Goal: Information Seeking & Learning: Compare options

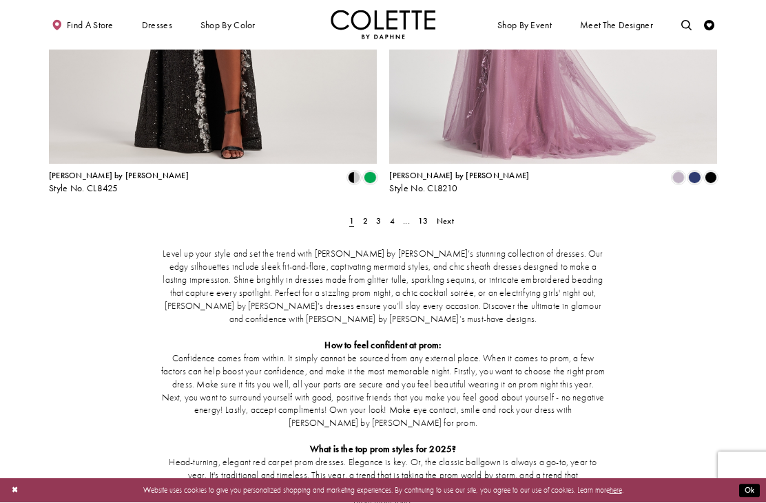
scroll to position [1932, 0]
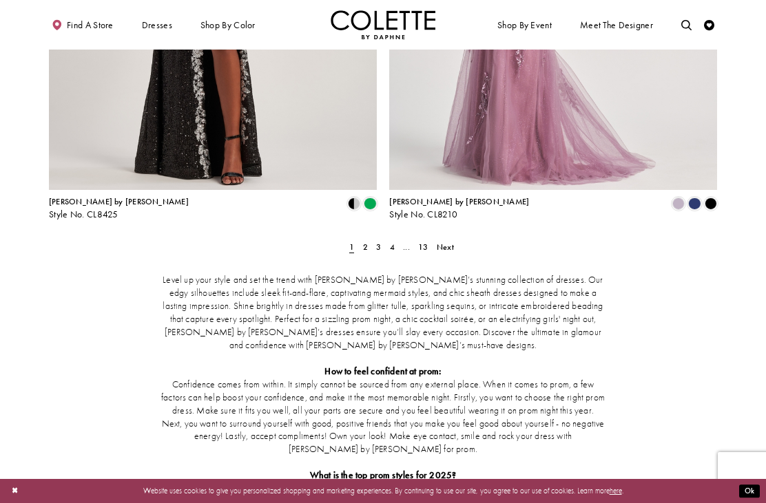
click at [442, 242] on span "Next" at bounding box center [445, 247] width 17 height 11
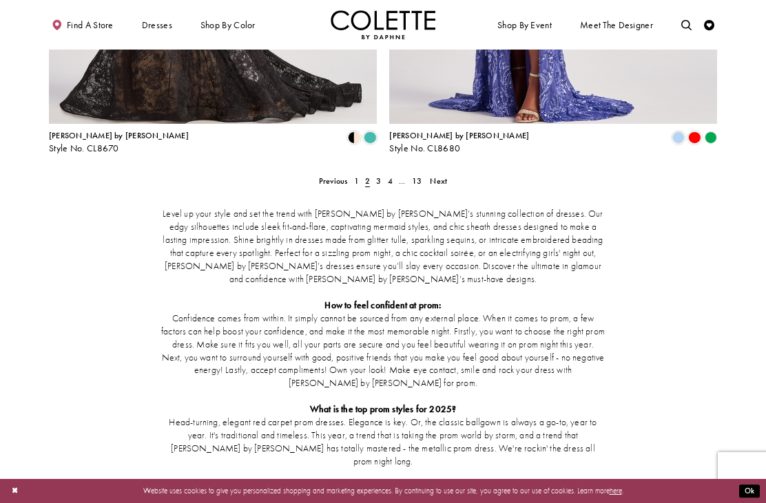
scroll to position [2042, 0]
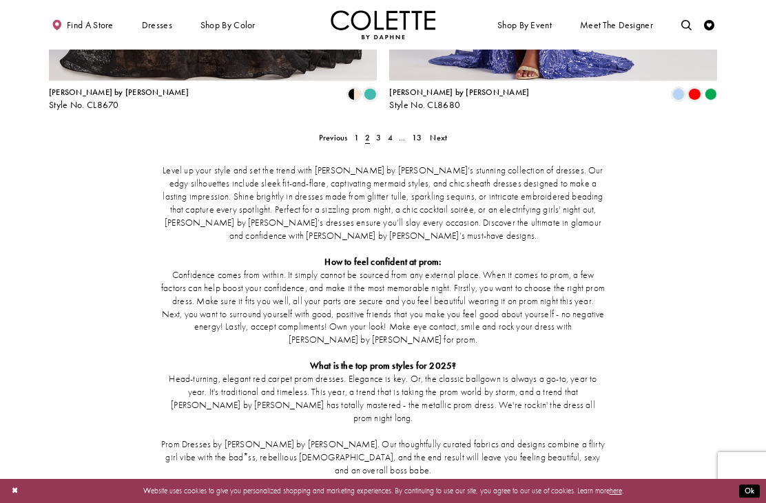
click at [436, 132] on span "Next" at bounding box center [438, 137] width 17 height 11
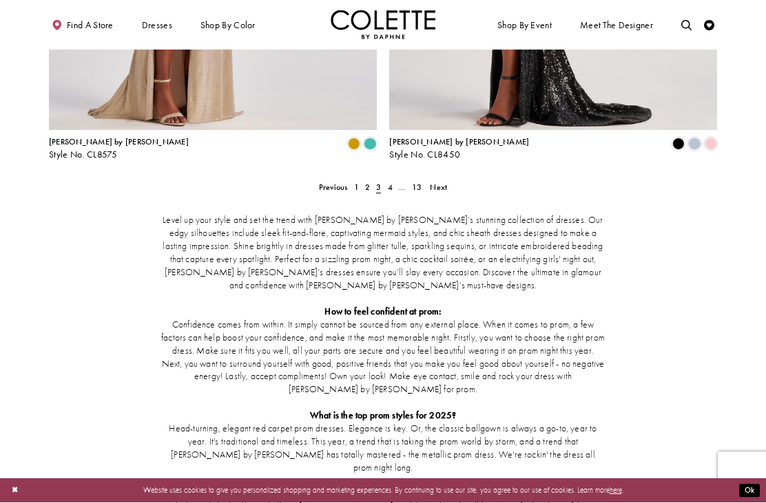
scroll to position [1992, 0]
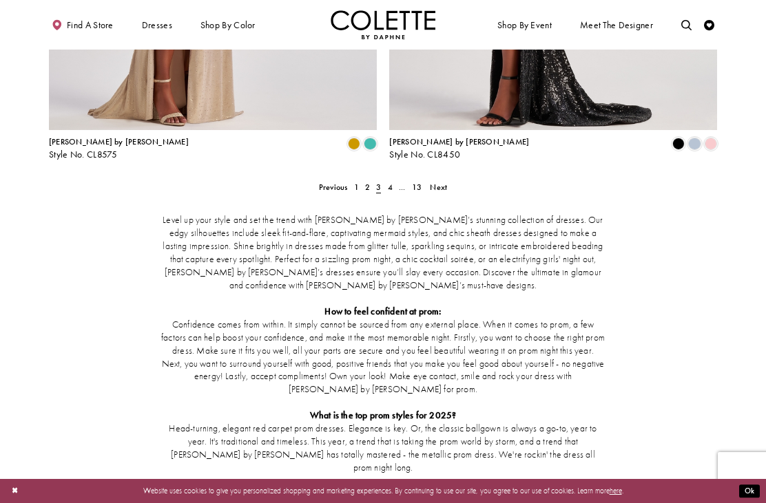
click at [439, 182] on span "Next" at bounding box center [438, 187] width 17 height 11
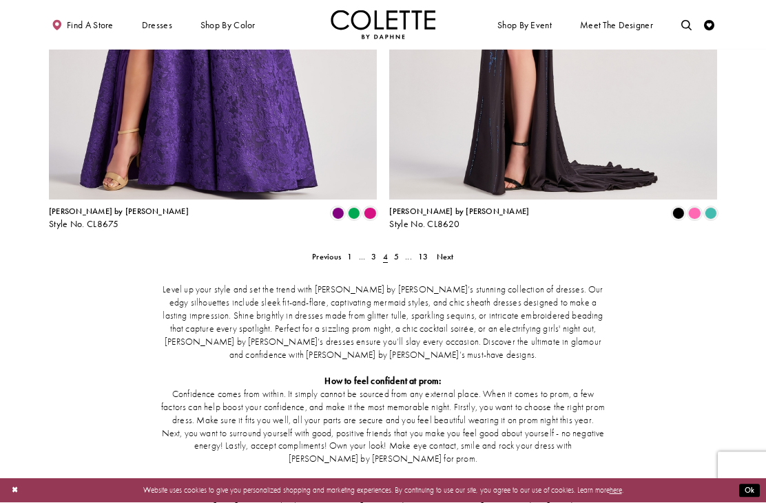
scroll to position [1995, 0]
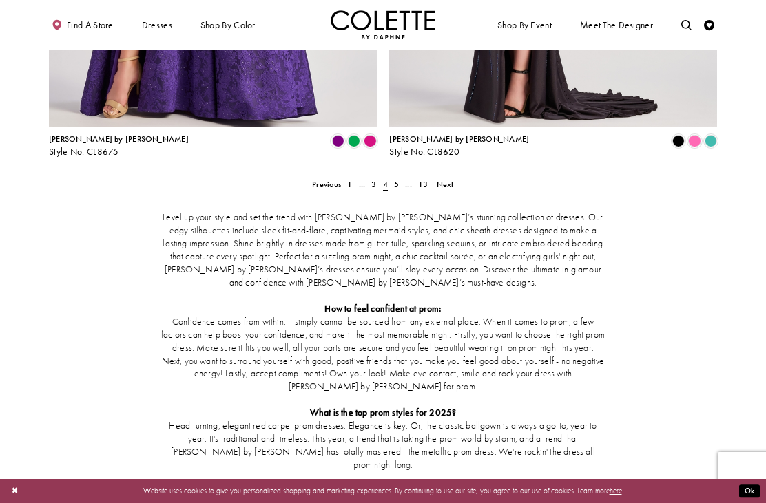
click at [441, 179] on span "Next" at bounding box center [445, 184] width 17 height 11
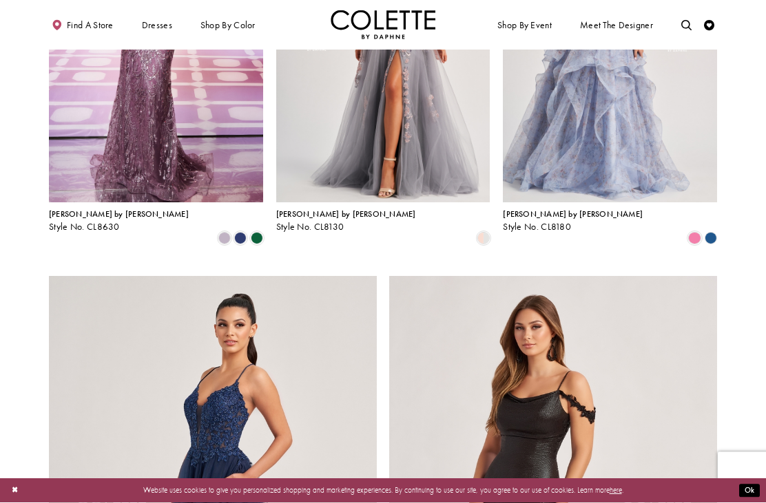
scroll to position [1522, 0]
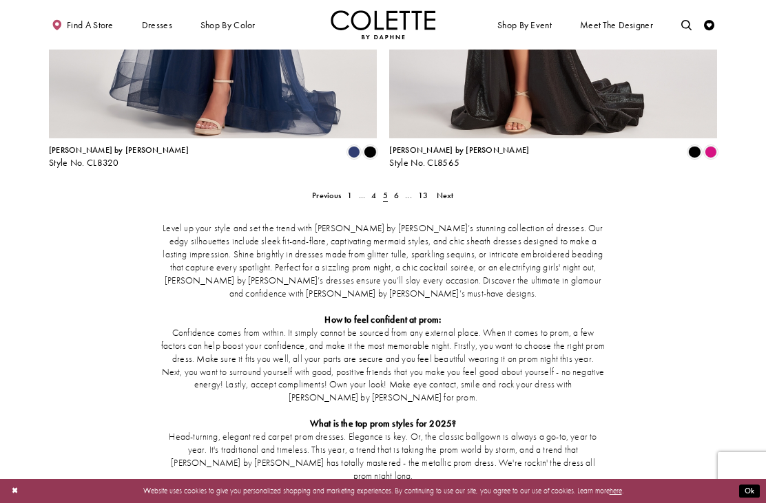
click at [448, 190] on span "Next" at bounding box center [445, 195] width 17 height 11
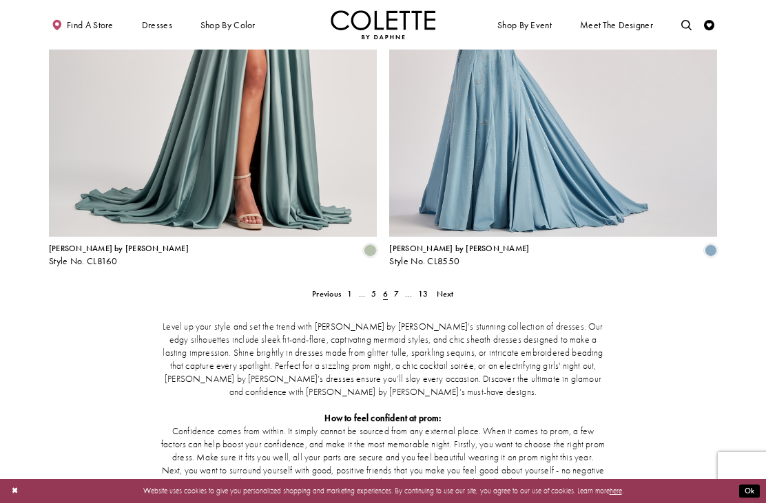
scroll to position [1886, 0]
click at [448, 288] on span "Next" at bounding box center [445, 293] width 17 height 11
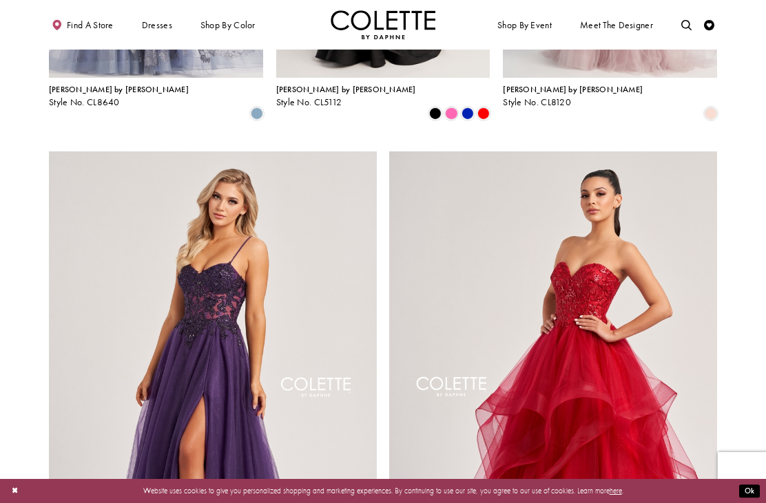
scroll to position [1613, 0]
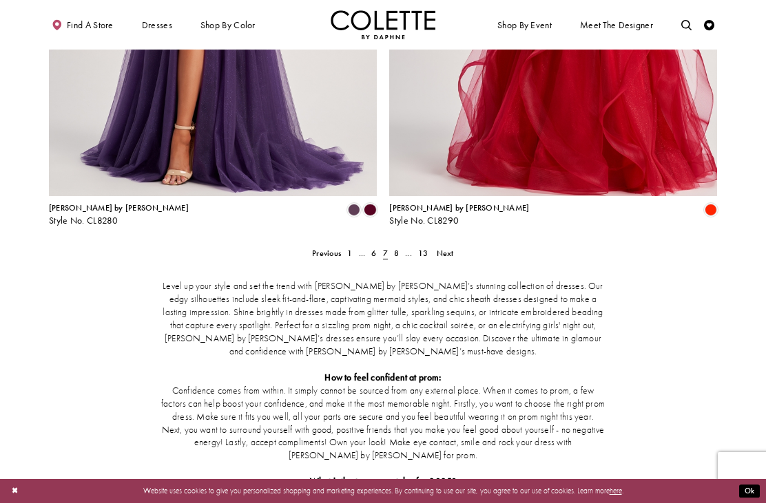
click at [443, 248] on span "Next" at bounding box center [445, 253] width 17 height 11
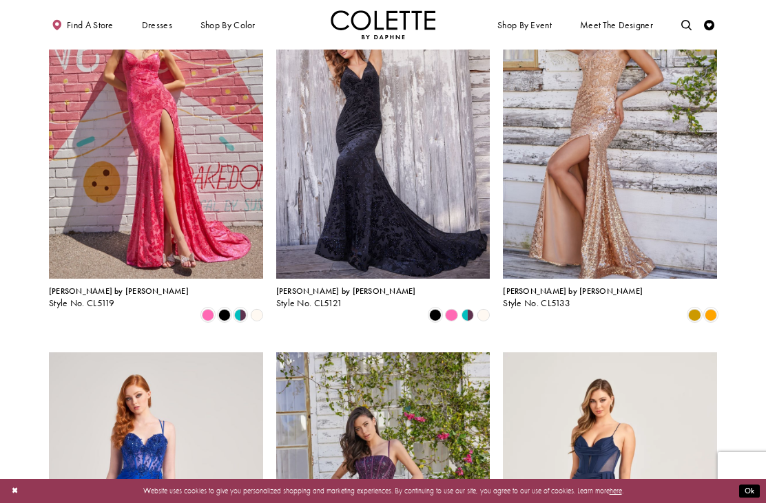
scroll to position [907, 0]
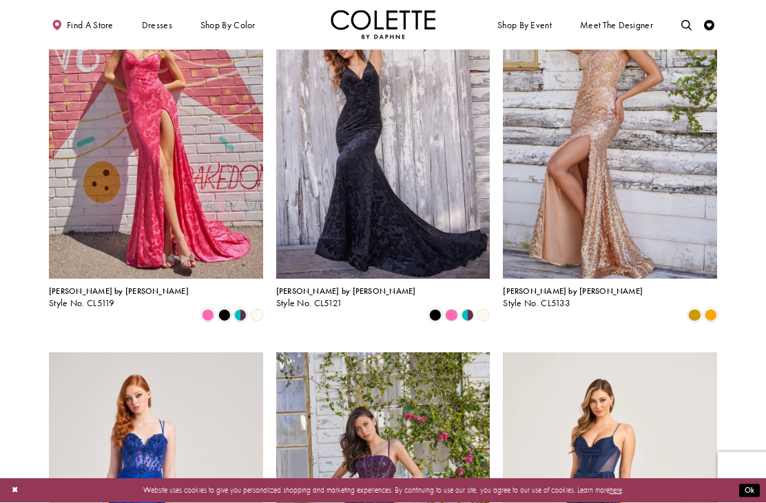
click at [664, 192] on img "Visit Colette by Daphne Style No. CL5133 Page" at bounding box center [610, 123] width 214 height 311
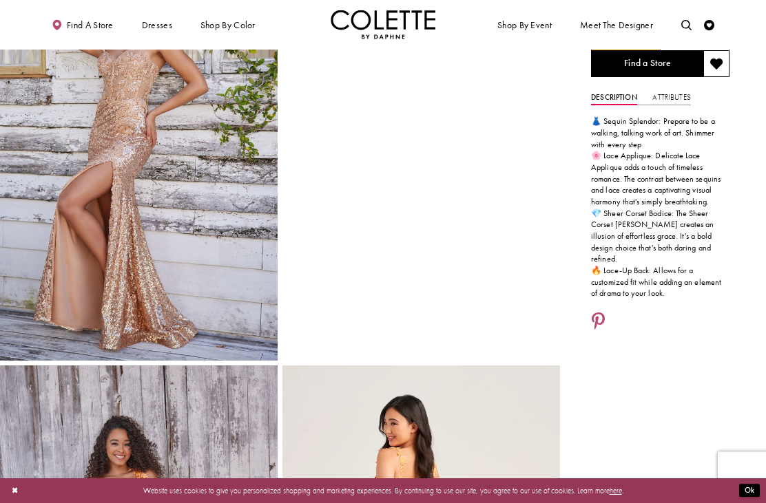
scroll to position [94, 0]
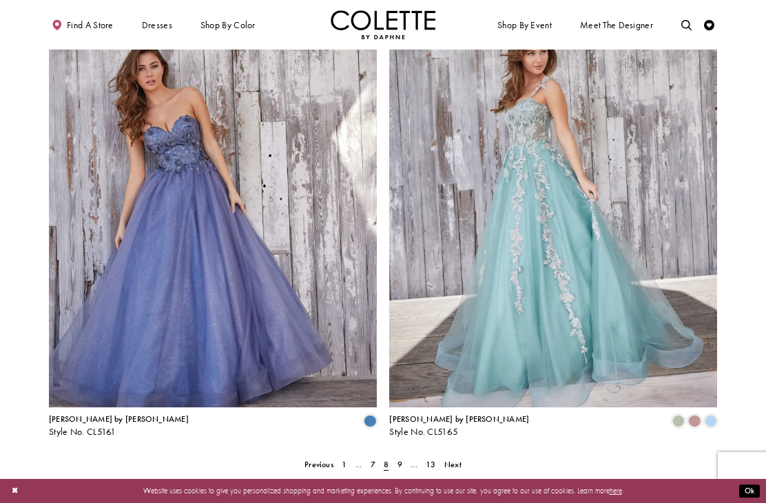
scroll to position [1825, 0]
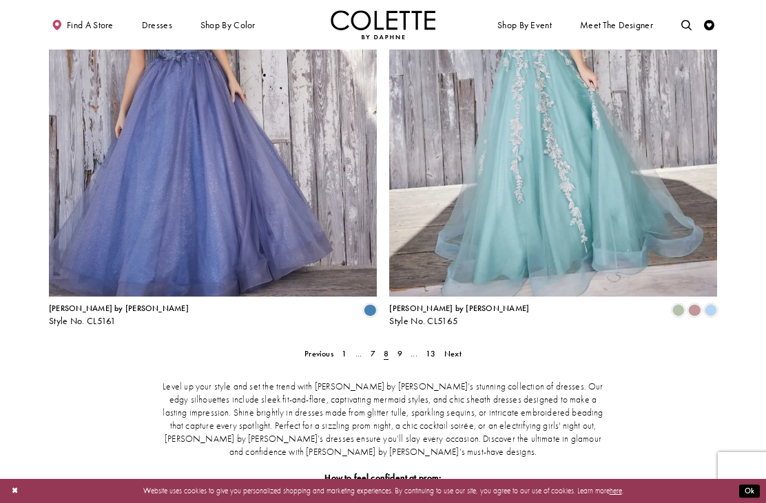
click at [457, 349] on span "Next" at bounding box center [452, 354] width 17 height 11
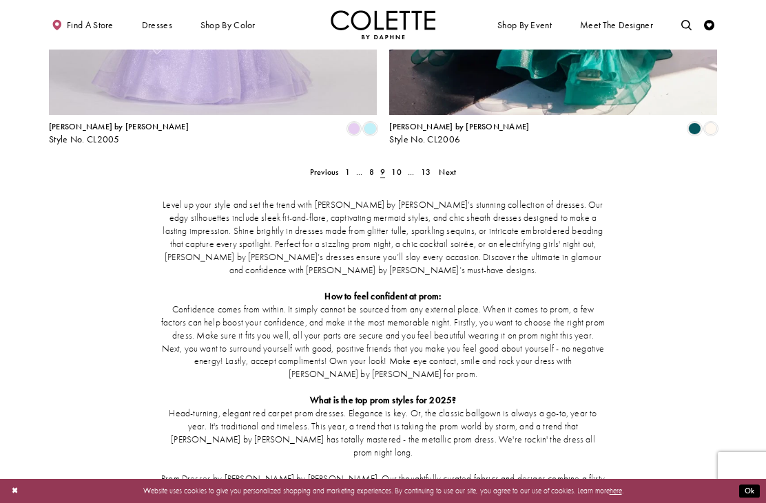
scroll to position [2002, 0]
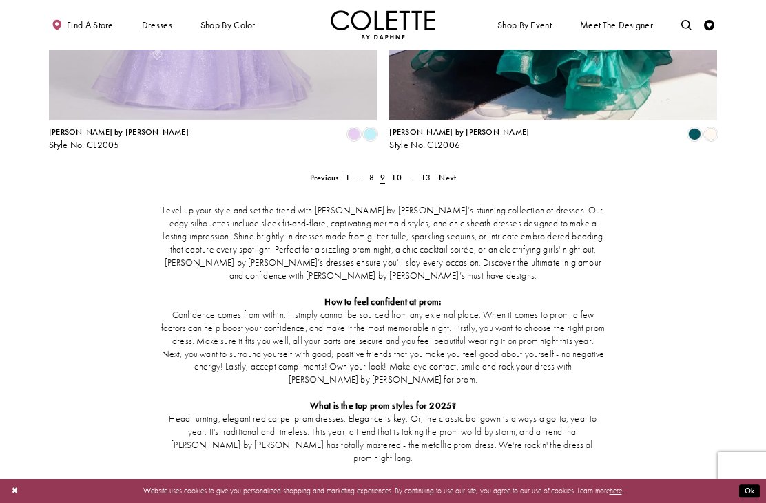
click at [444, 172] on span "Next" at bounding box center [447, 177] width 17 height 11
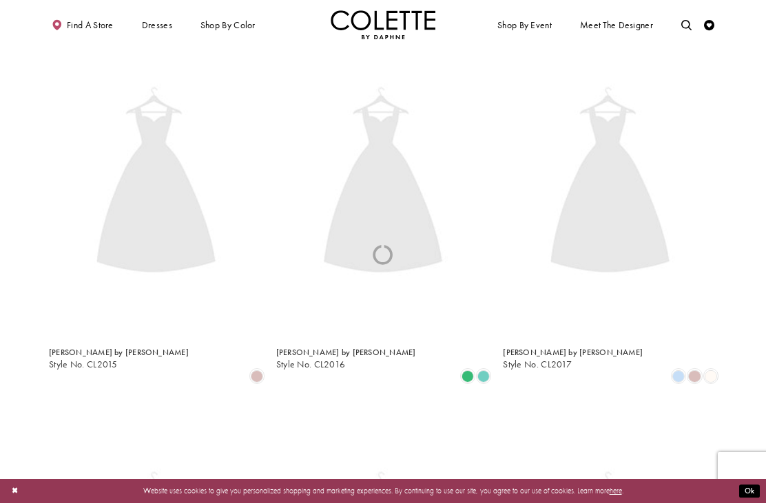
scroll to position [56, 0]
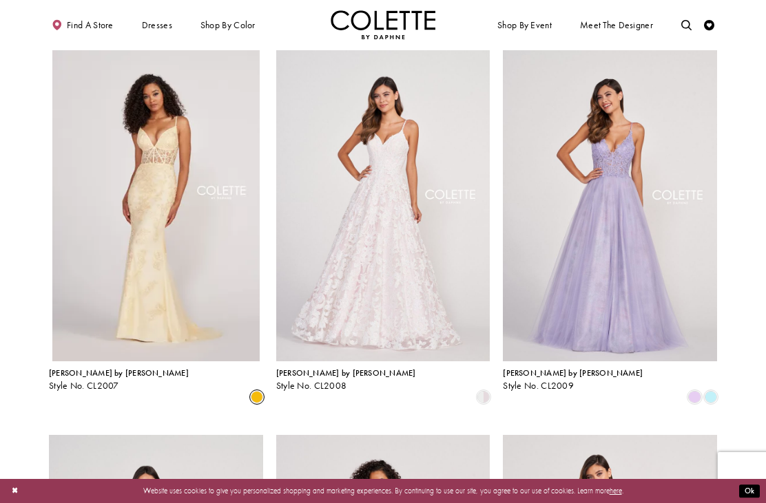
click at [104, 205] on link "Colette by Daphne Style No. CL2007" at bounding box center [156, 205] width 214 height 311
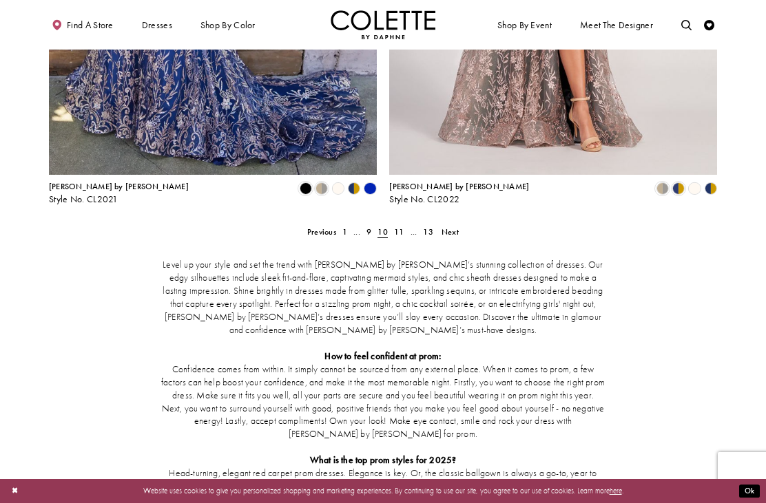
scroll to position [2010, 0]
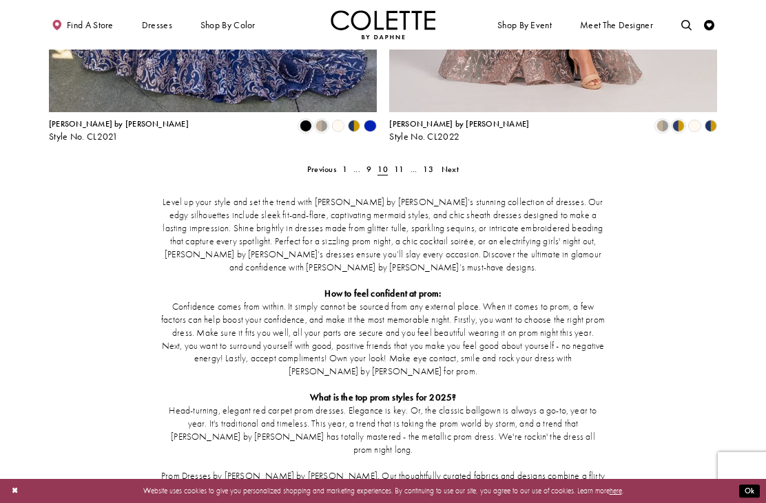
click at [450, 164] on span "Next" at bounding box center [450, 169] width 17 height 11
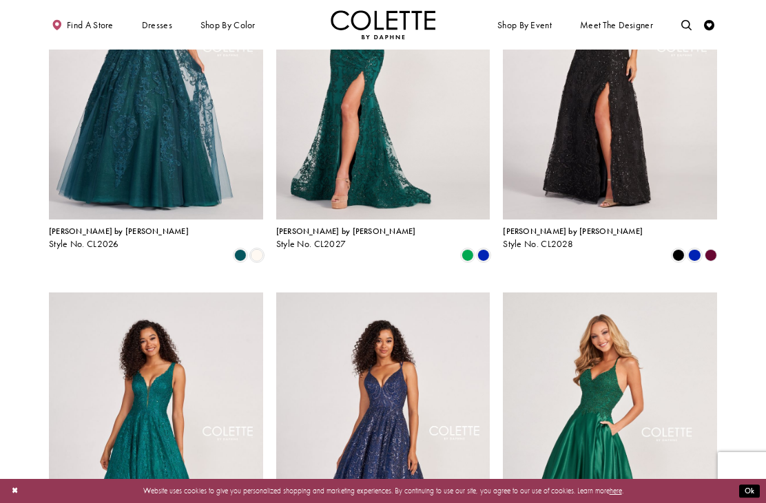
scroll to position [642, 0]
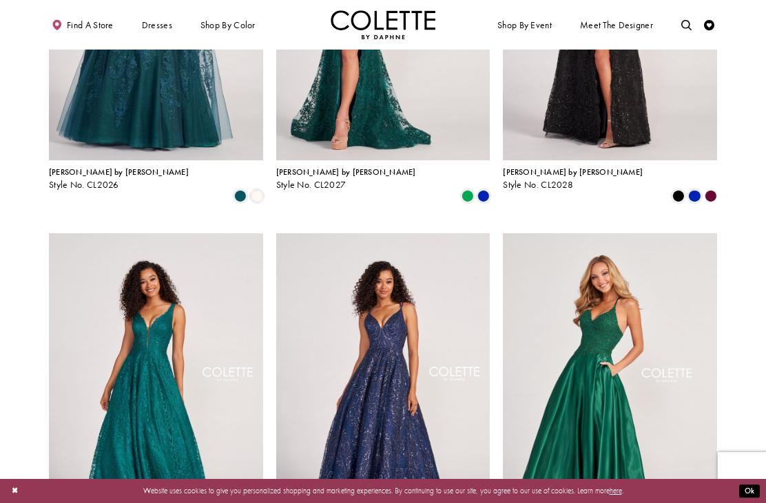
click at [464, 417] on img "Visit Colette by Daphne Style No. CL2030 Page" at bounding box center [383, 388] width 214 height 311
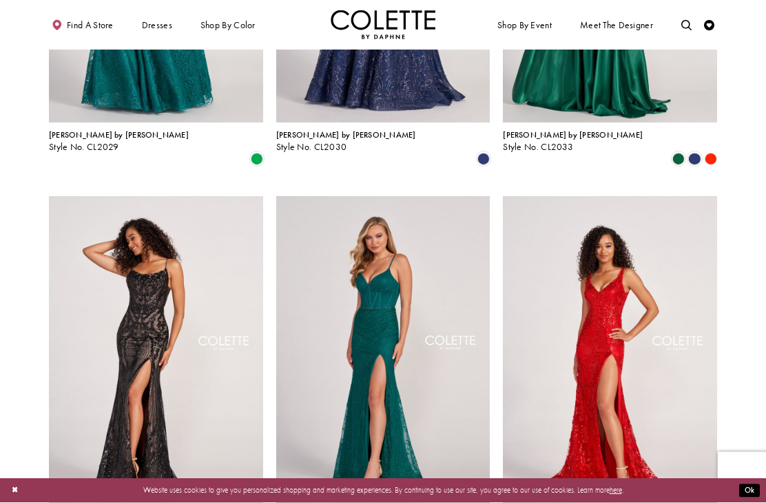
scroll to position [1064, 0]
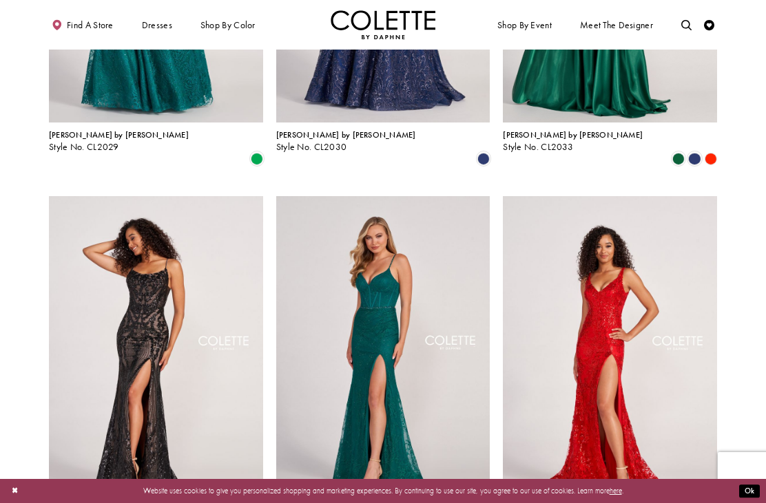
click at [452, 303] on img "Visit Colette by Daphne Style No. CL2037 Page" at bounding box center [383, 351] width 214 height 311
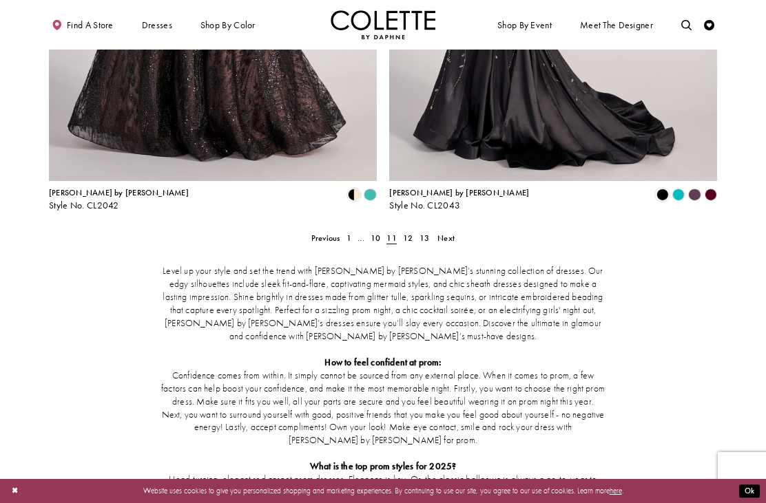
click at [448, 233] on span "Next" at bounding box center [445, 238] width 17 height 11
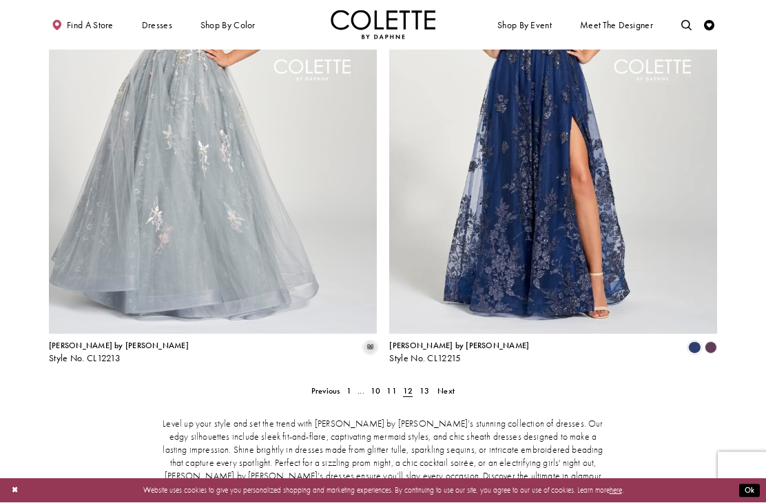
scroll to position [1946, 0]
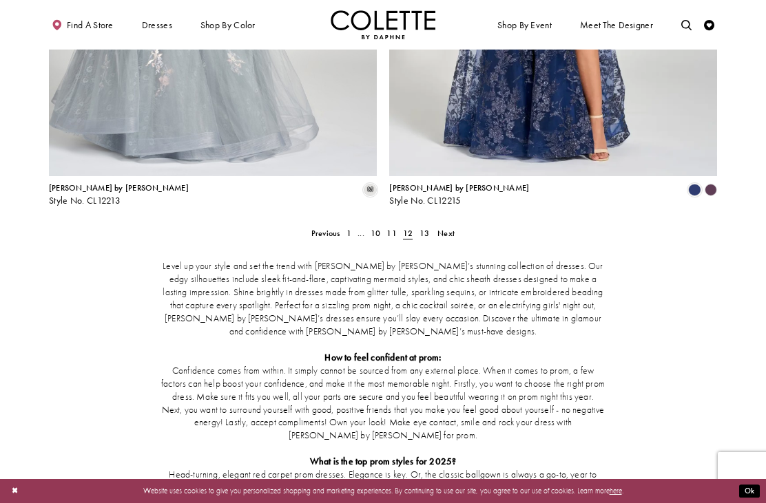
click at [447, 228] on span "Next" at bounding box center [445, 233] width 17 height 11
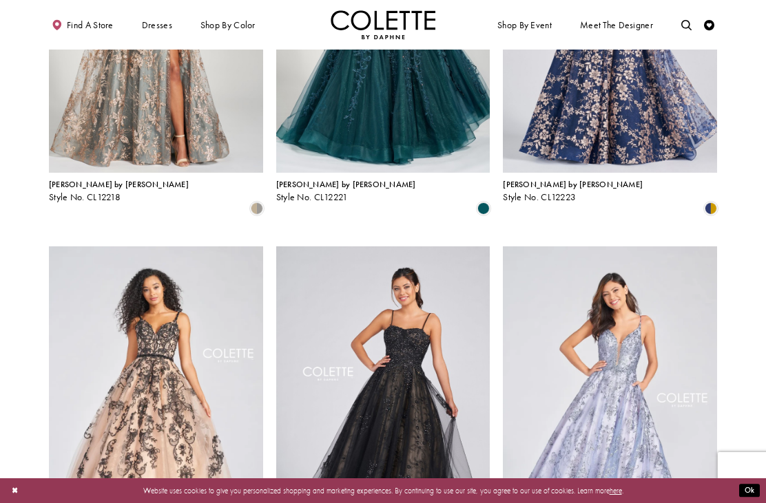
scroll to position [245, 0]
click at [0, 0] on div "Primary block" at bounding box center [0, 0] width 0 height 0
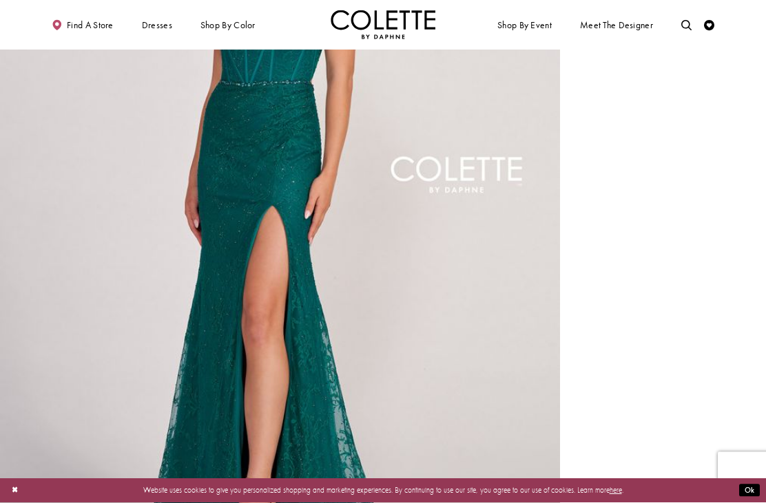
scroll to position [259, 0]
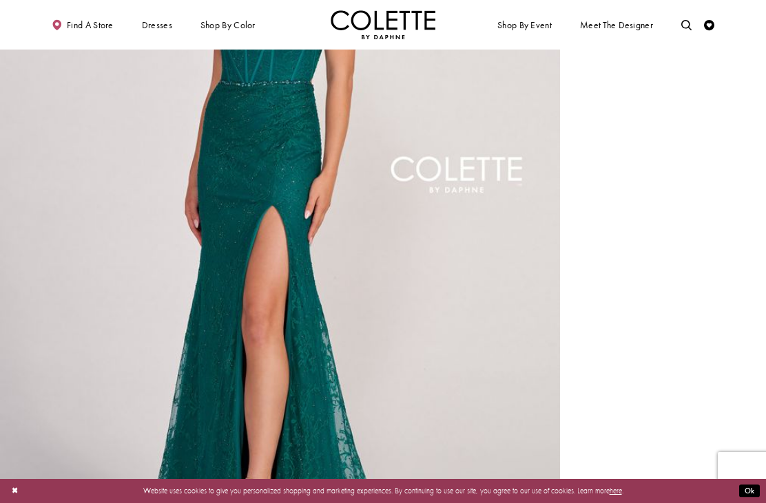
click at [471, 355] on img "Full size Style CL2037 Colette by Daphne #0 Jade frontface vertical picture" at bounding box center [280, 211] width 560 height 840
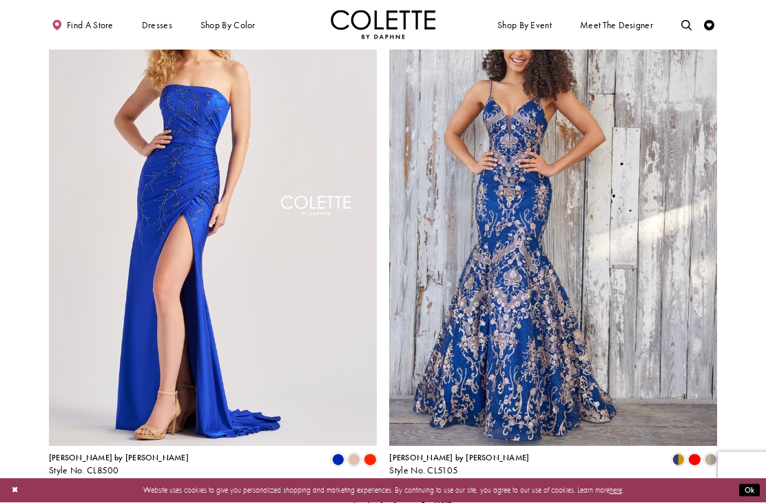
scroll to position [1644, 0]
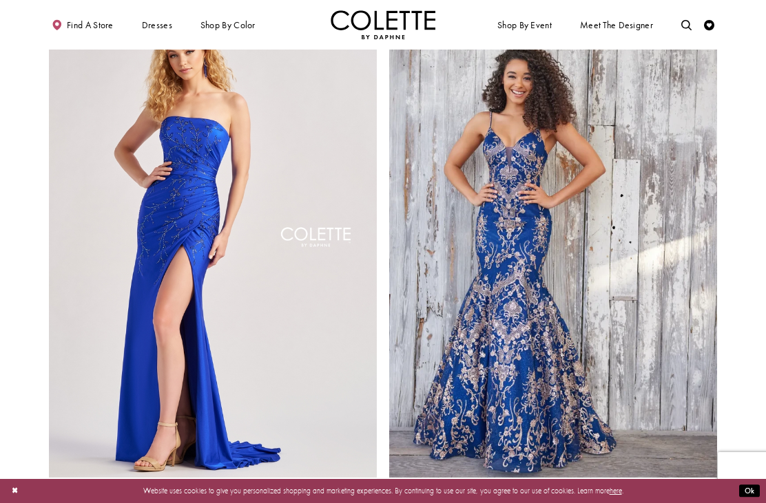
click at [0, 0] on span "A-LINE DRESSES" at bounding box center [0, 0] width 0 height 0
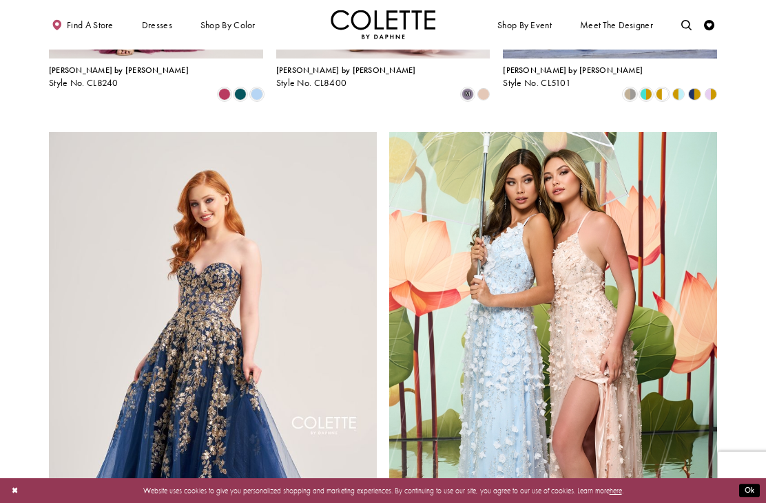
scroll to position [1513, 0]
click at [0, 0] on span "SHEATH DRESSES" at bounding box center [0, 0] width 0 height 0
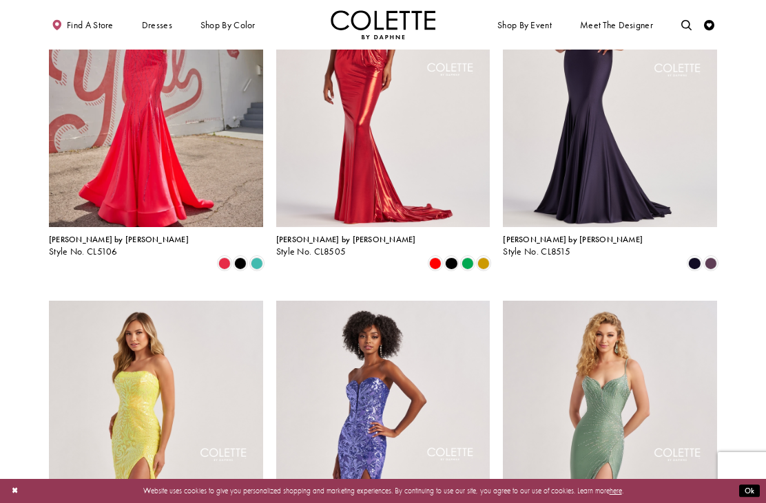
scroll to position [1012, 0]
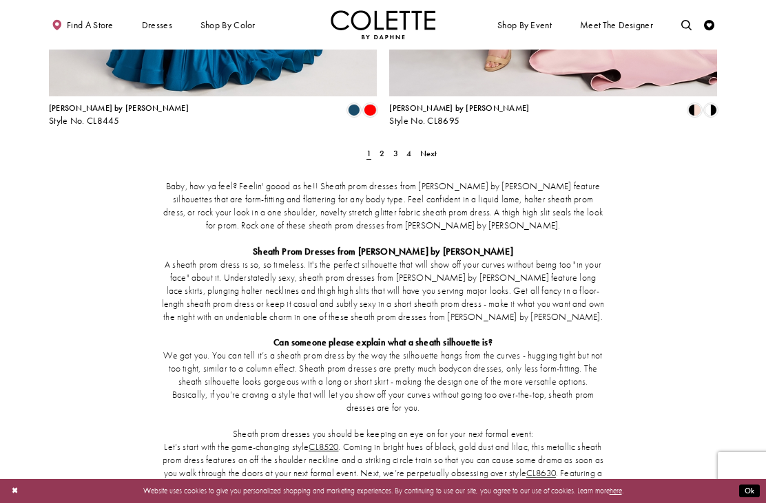
click at [432, 148] on span "Next" at bounding box center [428, 153] width 17 height 11
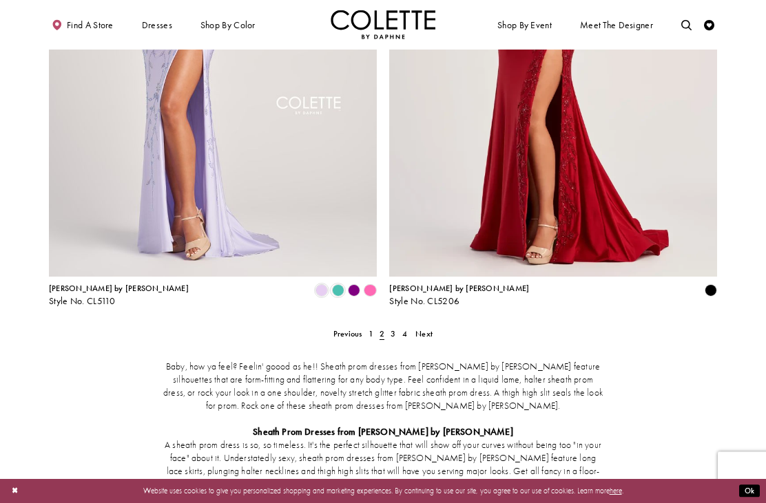
scroll to position [1879, 0]
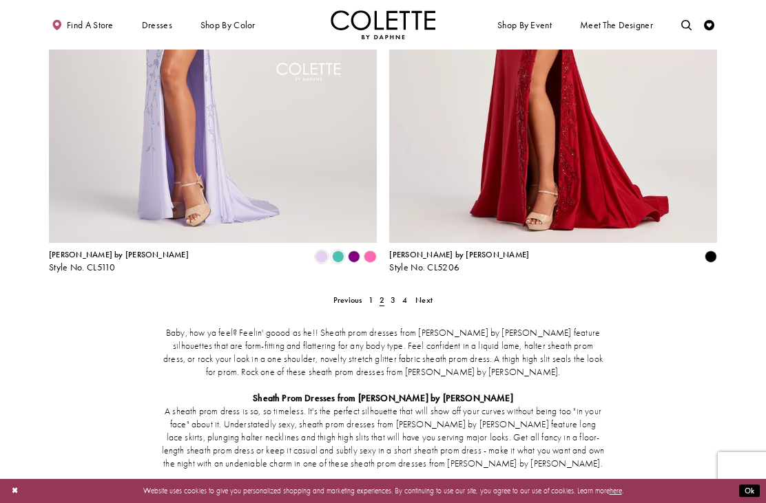
click at [422, 295] on span "Next" at bounding box center [423, 300] width 17 height 11
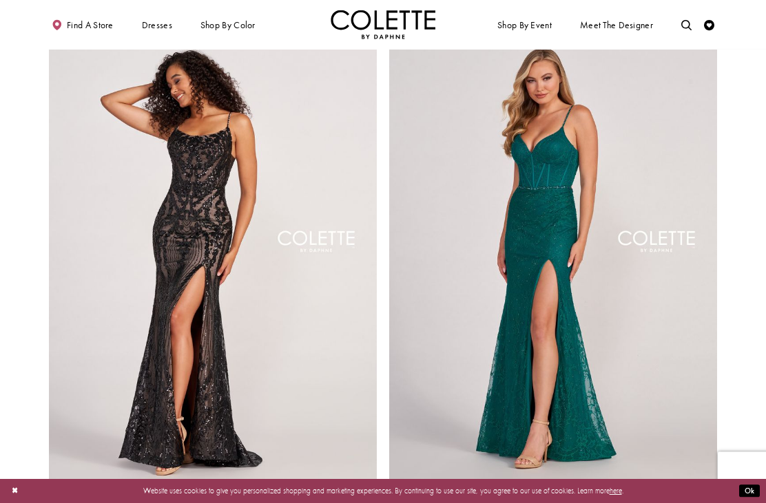
scroll to position [1869, 0]
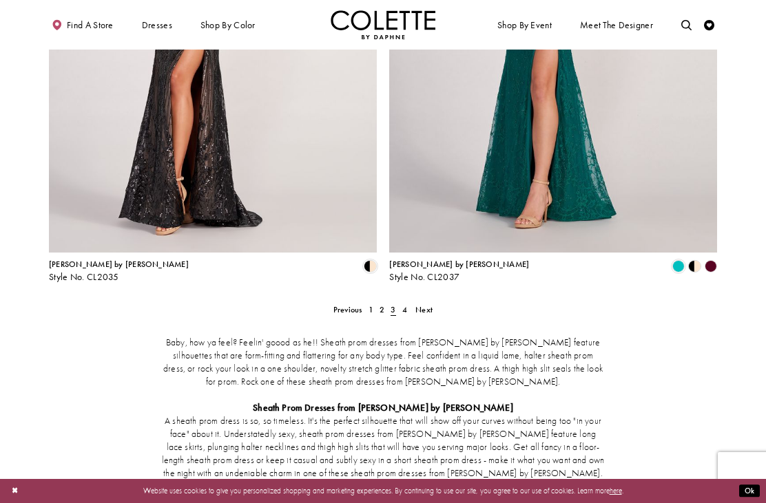
click at [426, 304] on span "Next" at bounding box center [423, 309] width 17 height 11
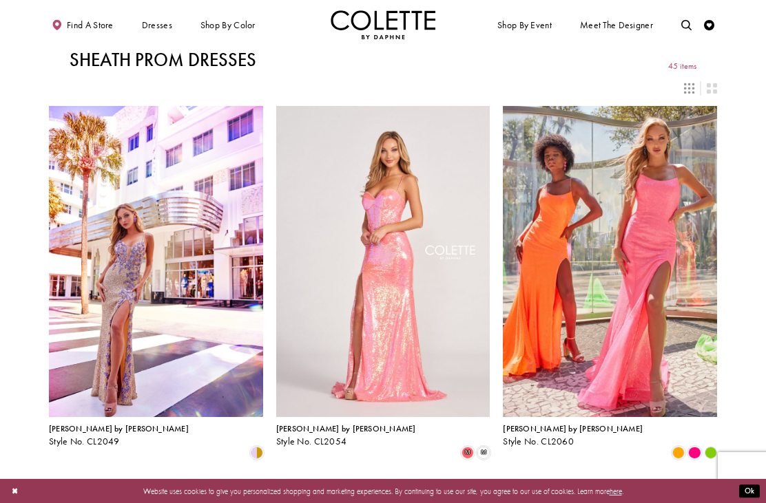
click at [0, 0] on span "SEQUIN DRESSES" at bounding box center [0, 0] width 0 height 0
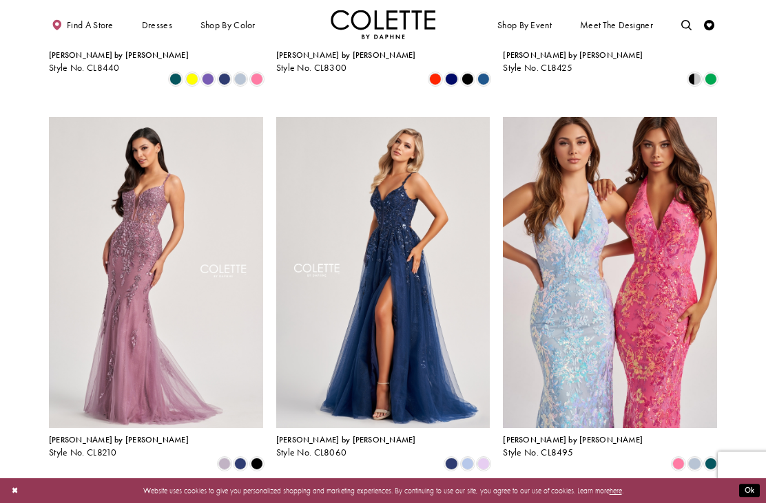
scroll to position [374, 0]
click at [247, 458] on span "Product List" at bounding box center [240, 464] width 12 height 12
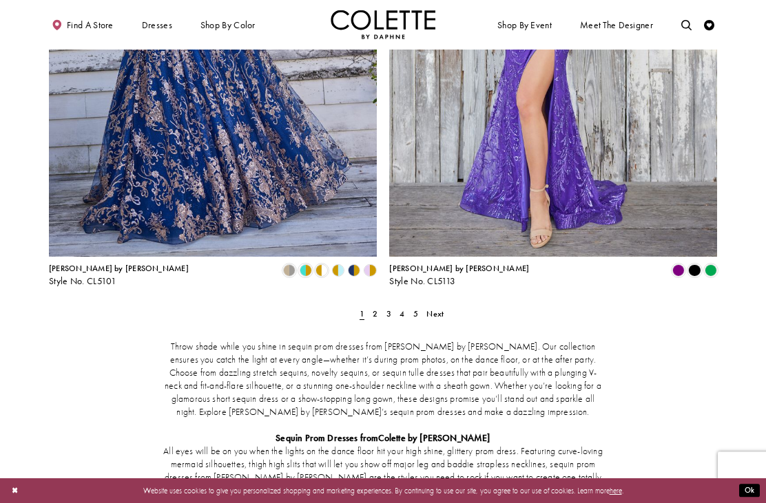
scroll to position [1989, 0]
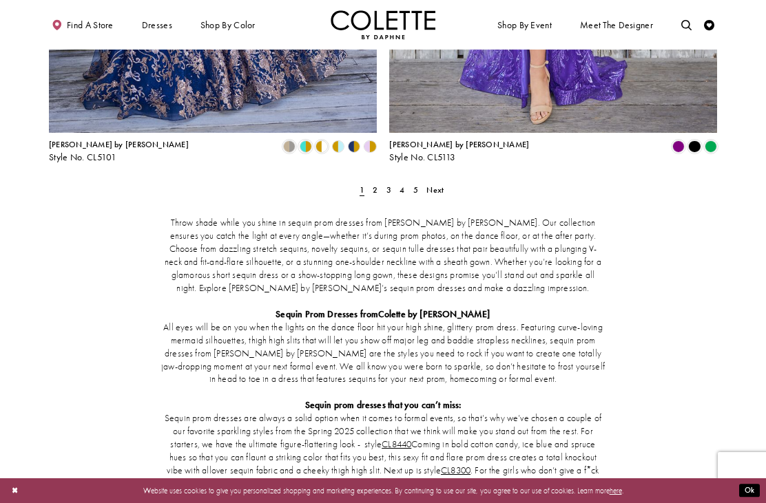
click at [433, 185] on span "Next" at bounding box center [434, 190] width 17 height 11
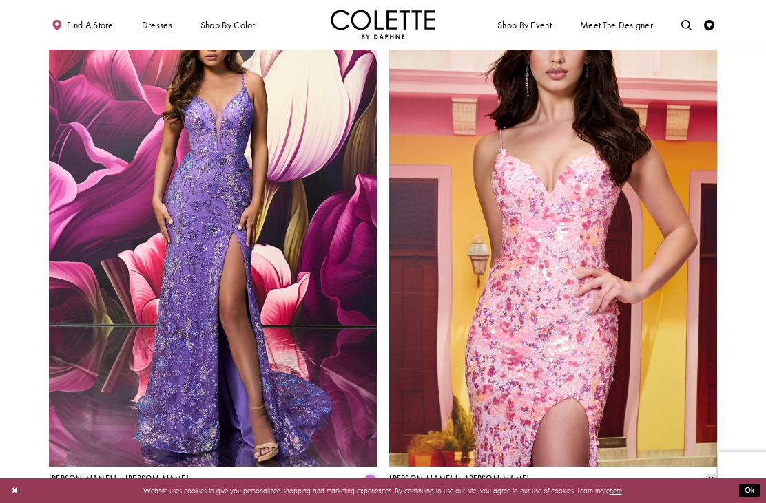
scroll to position [1653, 0]
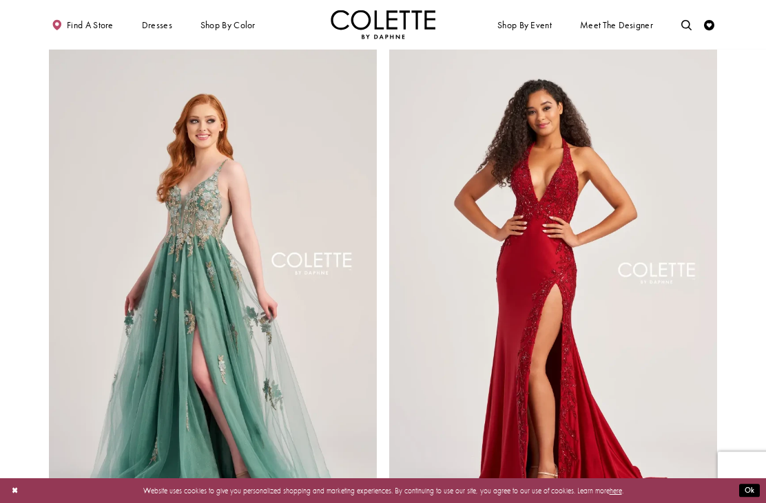
scroll to position [1564, 0]
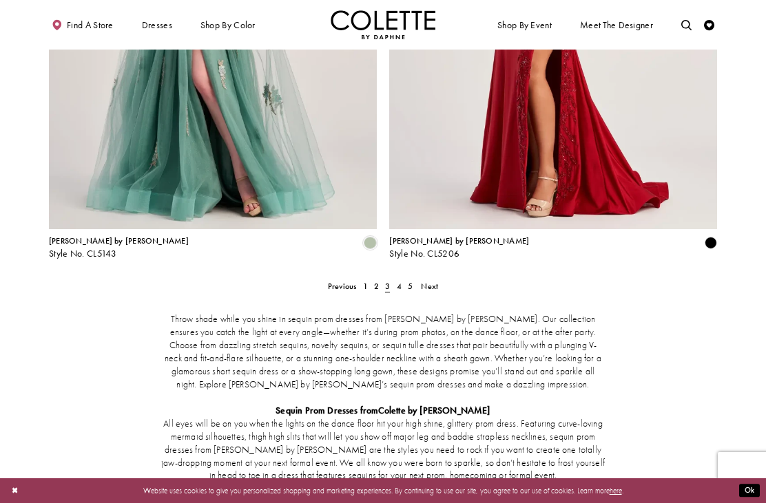
click at [437, 281] on span "Next" at bounding box center [429, 286] width 17 height 11
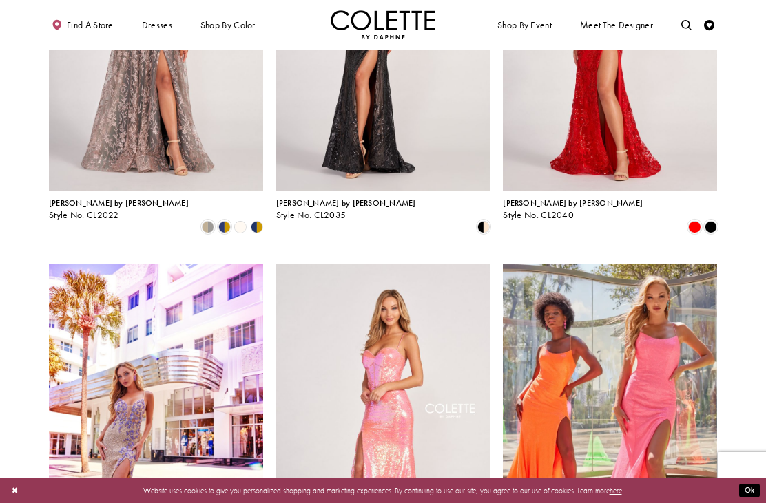
scroll to position [1024, 0]
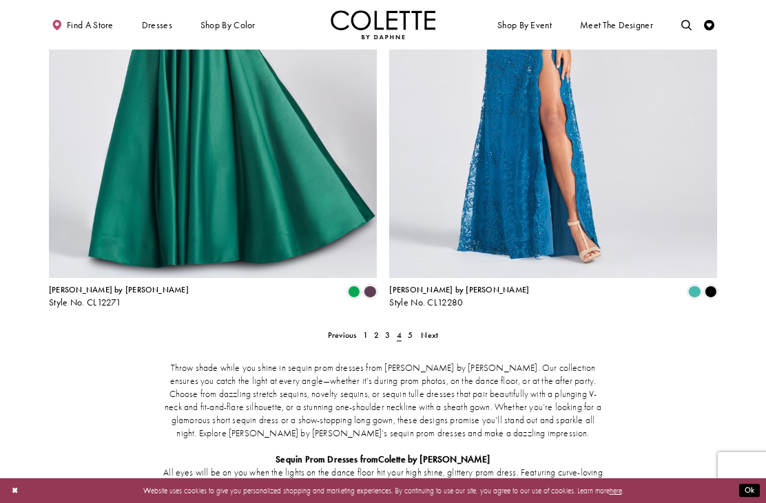
click at [435, 330] on span "Next" at bounding box center [429, 335] width 17 height 11
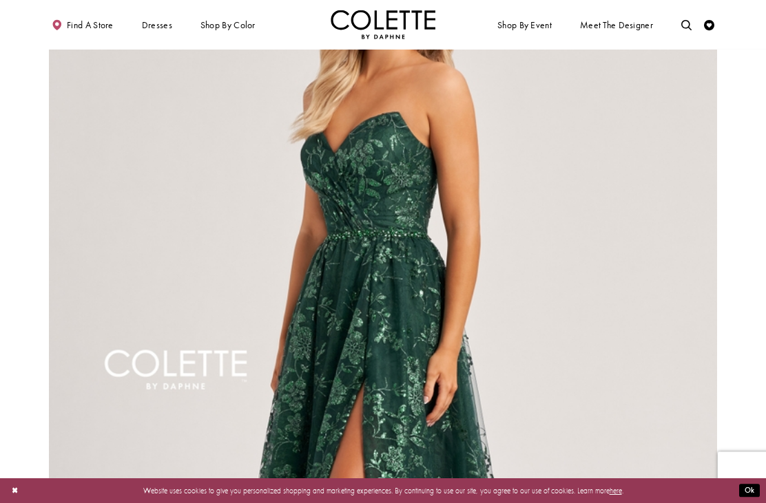
scroll to position [591, 0]
